Goal: Register for event/course

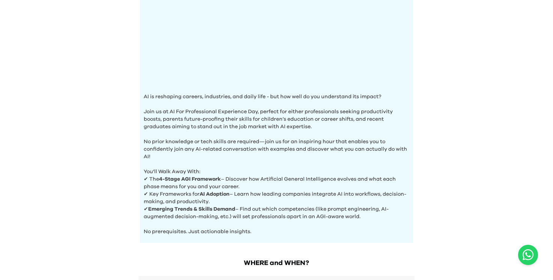
scroll to position [163, 0]
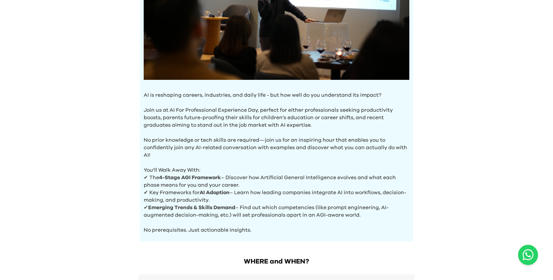
click at [195, 177] on b "4-Stage AGI Framework" at bounding box center [190, 177] width 62 height 5
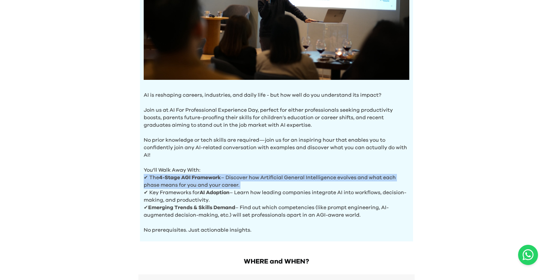
click at [195, 177] on b "4-Stage AGI Framework" at bounding box center [190, 177] width 62 height 5
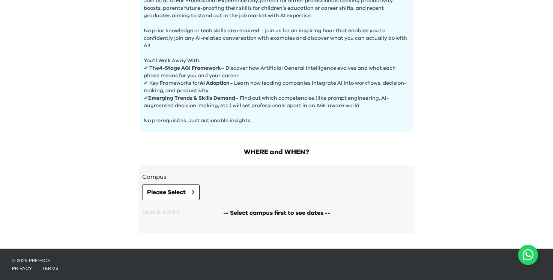
scroll to position [272, 0]
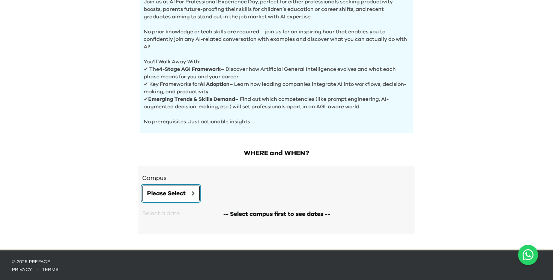
click at [165, 193] on span "Please Select" at bounding box center [166, 193] width 39 height 9
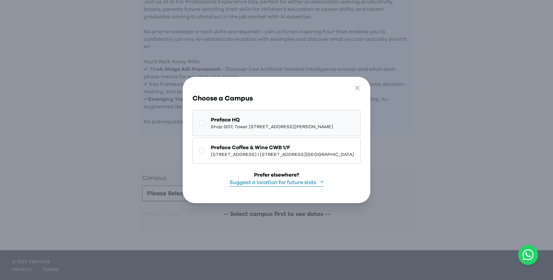
click at [245, 124] on span "Shop G07, Tower [STREET_ADDRESS][PERSON_NAME]" at bounding box center [272, 127] width 122 height 6
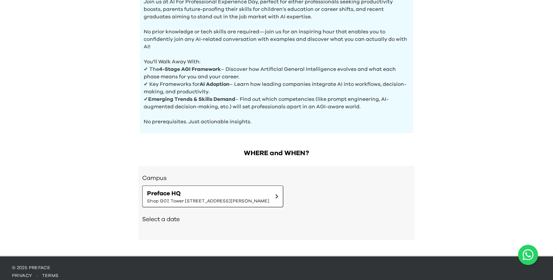
scroll to position [279, 0]
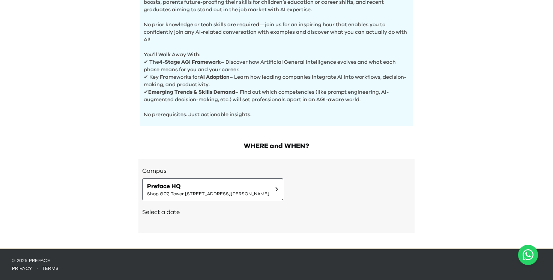
click at [174, 210] on h2 "Select a date" at bounding box center [276, 212] width 269 height 9
click at [288, 218] on div "Select a date" at bounding box center [276, 213] width 269 height 26
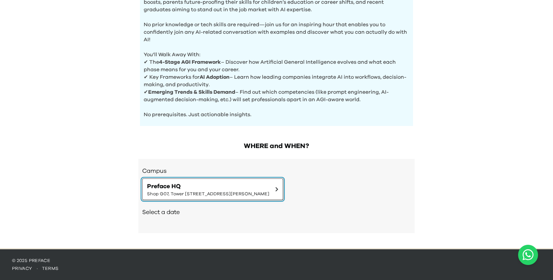
click at [269, 190] on span "Preface HQ" at bounding box center [208, 186] width 122 height 9
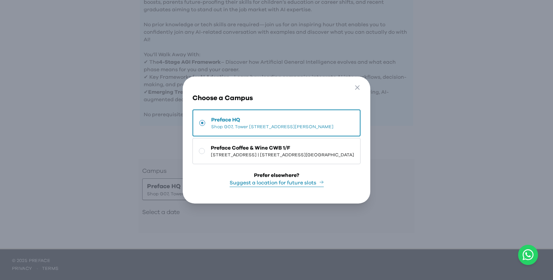
click at [410, 166] on div "Go Back Close Choose a Campus Preface HQ Shop [GEOGRAPHIC_DATA][STREET_ADDRESS]…" at bounding box center [276, 140] width 553 height 280
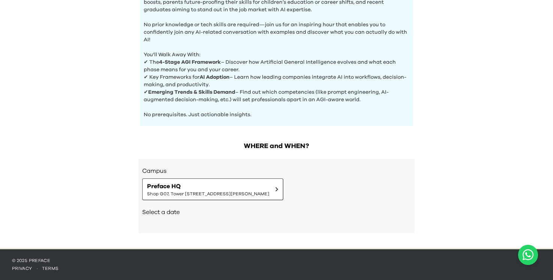
click at [179, 233] on div "Campus Preface HQ Shop [GEOGRAPHIC_DATA][STREET_ADDRESS][PERSON_NAME] | [STREET…" at bounding box center [276, 196] width 276 height 74
click at [179, 232] on div "Campus Preface HQ Shop [GEOGRAPHIC_DATA][STREET_ADDRESS][PERSON_NAME] | [STREET…" at bounding box center [276, 196] width 276 height 74
drag, startPoint x: 175, startPoint y: 225, endPoint x: 172, endPoint y: 210, distance: 14.9
click at [172, 210] on div "Campus Preface HQ Shop [GEOGRAPHIC_DATA][STREET_ADDRESS][PERSON_NAME] | [STREET…" at bounding box center [276, 196] width 276 height 74
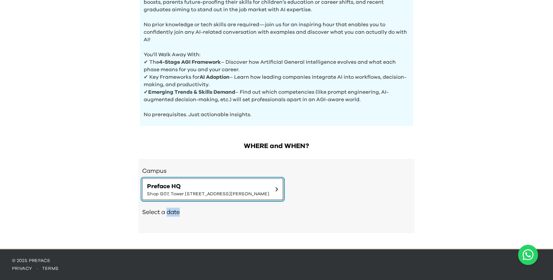
click at [269, 190] on span "Preface HQ" at bounding box center [208, 186] width 122 height 9
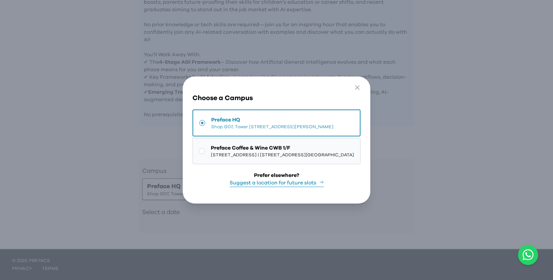
click at [297, 156] on span "[STREET_ADDRESS] | [STREET_ADDRESS][GEOGRAPHIC_DATA]" at bounding box center [282, 155] width 143 height 6
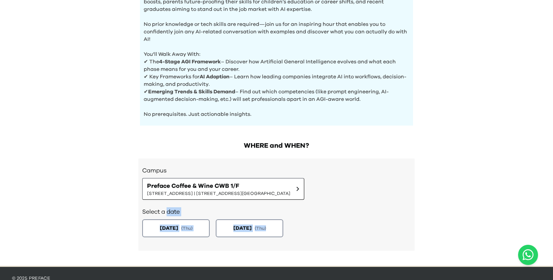
click at [147, 224] on button "[DATE] ( Thu )" at bounding box center [176, 228] width 71 height 19
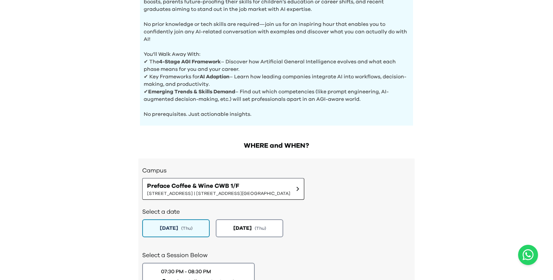
scroll to position [350, 0]
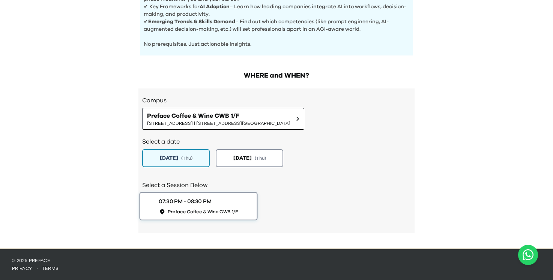
click at [183, 203] on div "07:30 PM - 08:30 PM" at bounding box center [185, 202] width 53 height 8
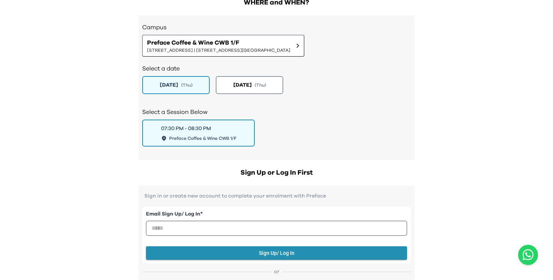
click at [302, 171] on h2 "Sign Up or Log In First" at bounding box center [276, 173] width 276 height 11
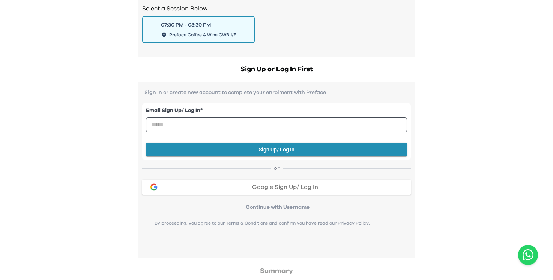
scroll to position [523, 0]
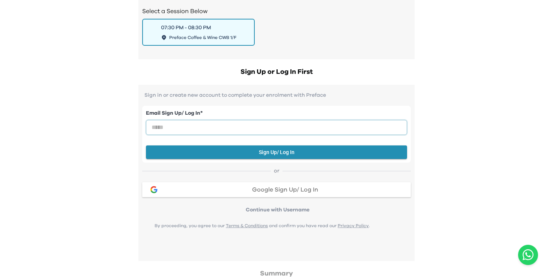
click at [287, 127] on input "email" at bounding box center [276, 127] width 261 height 15
type input "**********"
click at [450, 126] on div "AI Experience Day AI is reshaping careers, industries, and daily life - but how…" at bounding box center [276, 8] width 553 height 1063
click at [298, 153] on button "Sign Up/ Log In" at bounding box center [276, 153] width 261 height 14
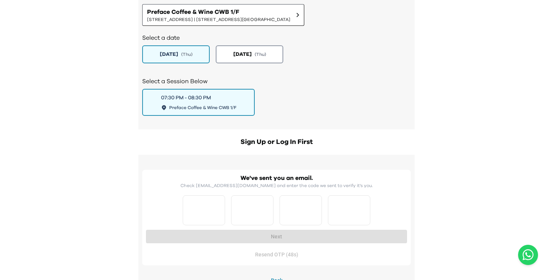
scroll to position [458, 0]
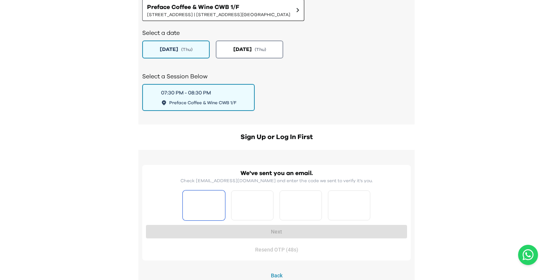
click at [210, 212] on input "Please enter OTP character 1" at bounding box center [204, 206] width 42 height 30
type input "*"
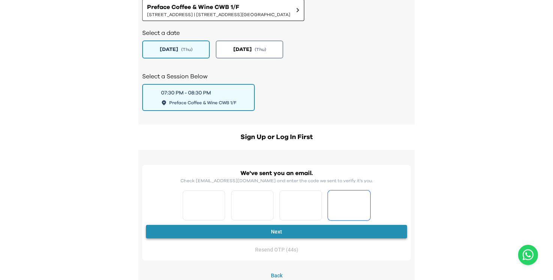
type input "*"
click at [239, 233] on button "Next" at bounding box center [276, 232] width 261 height 14
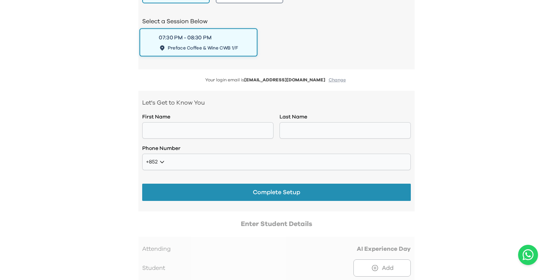
scroll to position [518, 0]
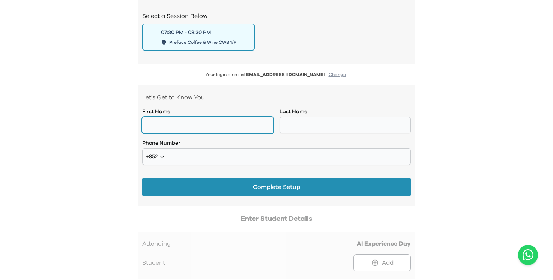
click at [221, 134] on input "text" at bounding box center [207, 125] width 131 height 17
type input "*****"
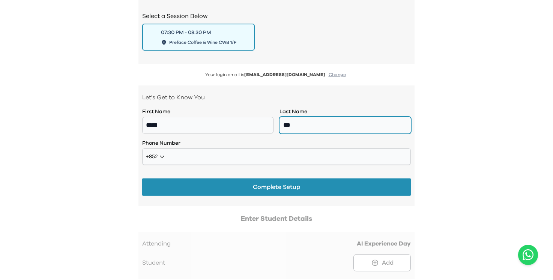
type input "***"
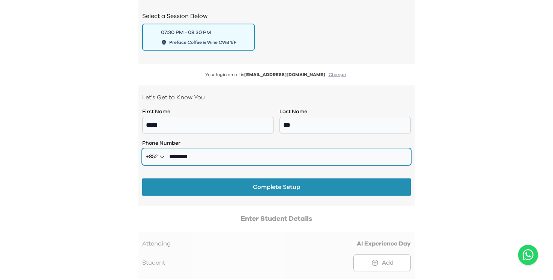
type input "********"
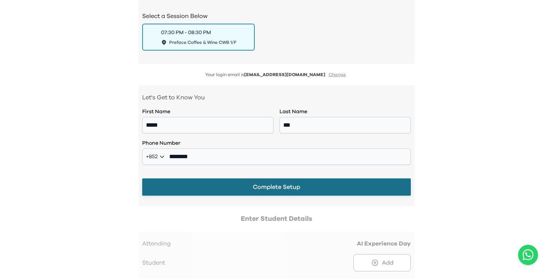
click at [271, 188] on button "Complete Setup" at bounding box center [276, 187] width 269 height 17
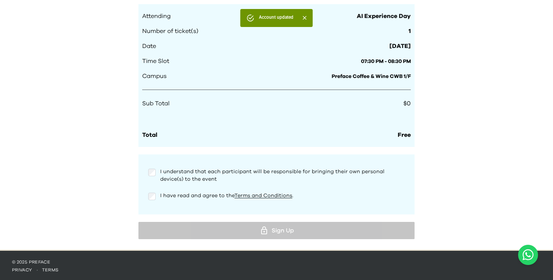
scroll to position [692, 0]
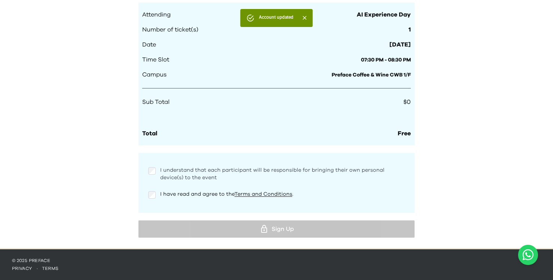
click at [176, 171] on span "I understand that each participant will be responsible for bringing their own p…" at bounding box center [272, 174] width 224 height 13
click at [173, 197] on p "I have read and agree to the Terms and Conditions ." at bounding box center [226, 195] width 133 height 8
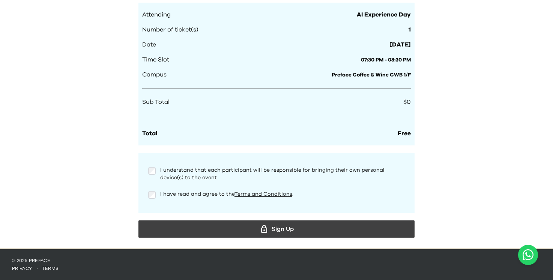
click at [181, 220] on div "Summary Attending AI Experience Day Number of ticket(s) 1 Date [DATE] Time Slot…" at bounding box center [276, 113] width 276 height 256
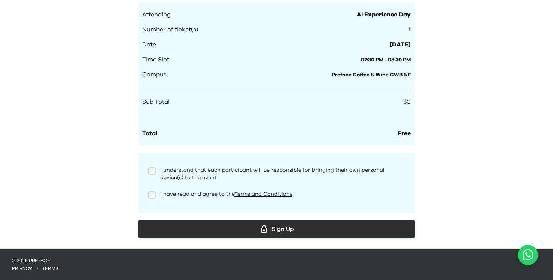
click at [202, 224] on div "Sign Up" at bounding box center [276, 229] width 264 height 11
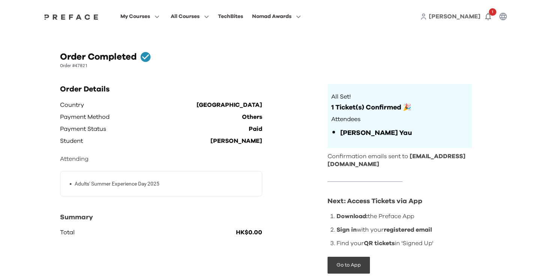
scroll to position [23, 0]
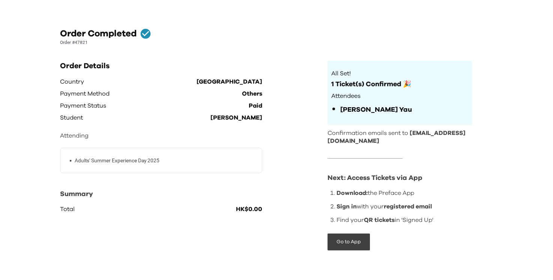
click at [349, 232] on div "Next: Access Tickets via App Download: the Preface App Sign in with your regist…" at bounding box center [399, 211] width 144 height 78
click at [347, 239] on button "Go to App" at bounding box center [348, 242] width 42 height 17
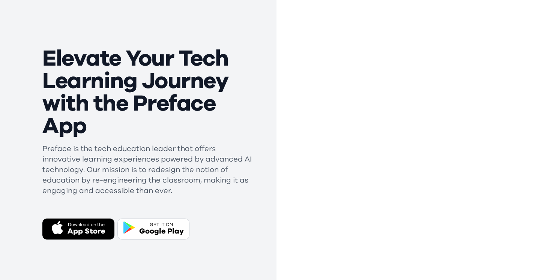
scroll to position [119, 0]
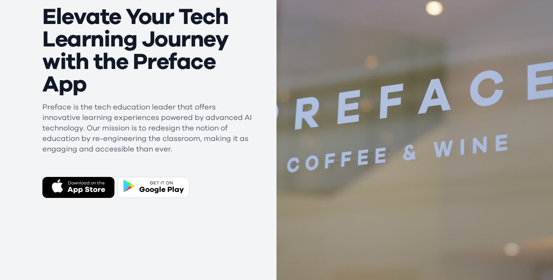
click at [81, 192] on div "App Store" at bounding box center [87, 190] width 38 height 11
